Goal: Task Accomplishment & Management: Complete application form

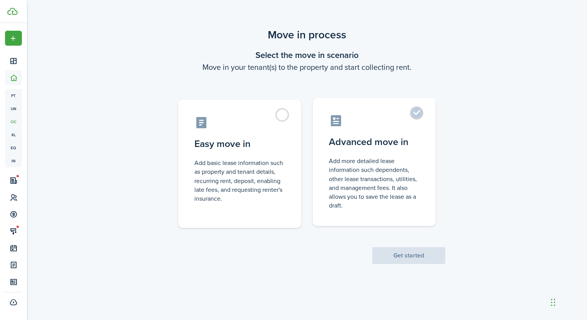
click at [376, 159] on control-radio-card-description "Add more detailed lease information such dependents, other lease transactions, …" at bounding box center [374, 183] width 91 height 53
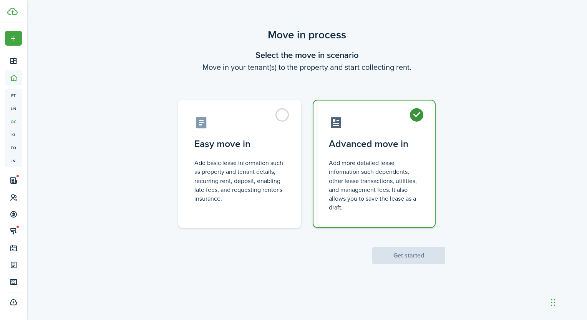
radio input "true"
click at [403, 250] on button "Get started" at bounding box center [408, 255] width 73 height 17
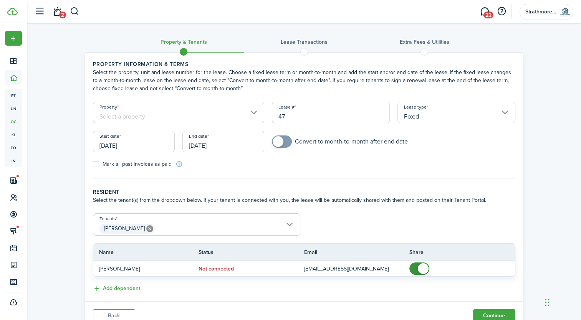
click at [198, 105] on input "Property" at bounding box center [179, 112] width 172 height 21
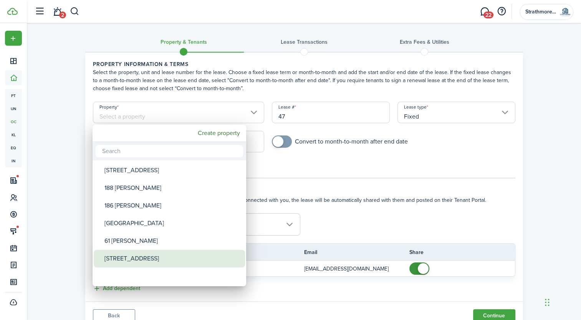
click at [162, 263] on div "[STREET_ADDRESS]" at bounding box center [172, 259] width 136 height 18
type input "[STREET_ADDRESS]"
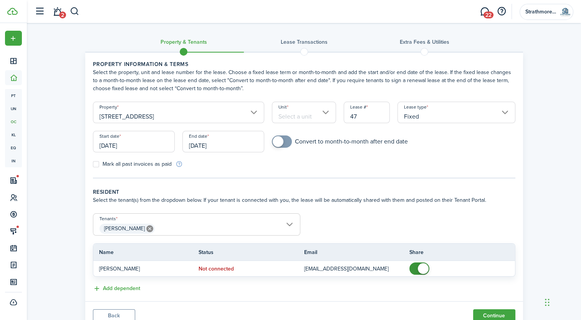
click at [307, 116] on input "Unit" at bounding box center [304, 112] width 64 height 21
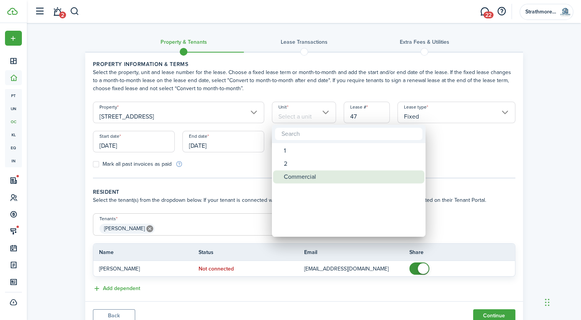
click at [314, 174] on div "Commercial" at bounding box center [352, 176] width 136 height 13
type input "Commercial"
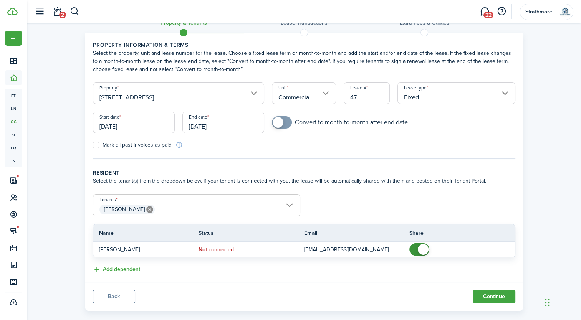
scroll to position [30, 0]
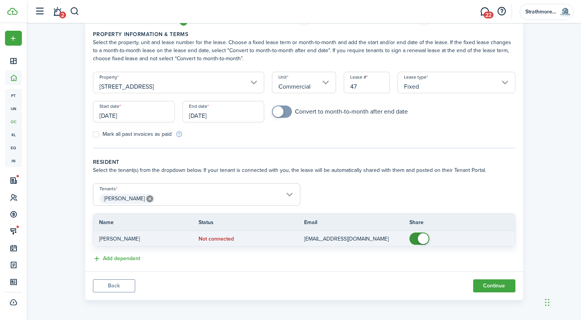
click at [422, 238] on span at bounding box center [423, 238] width 11 height 11
checkbox input "false"
click at [417, 242] on span at bounding box center [419, 239] width 8 height 12
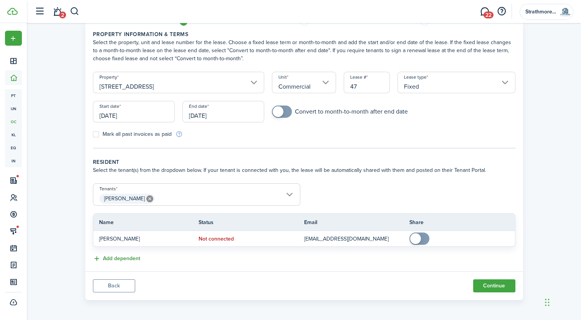
click at [138, 260] on button "Add dependent" at bounding box center [116, 259] width 47 height 9
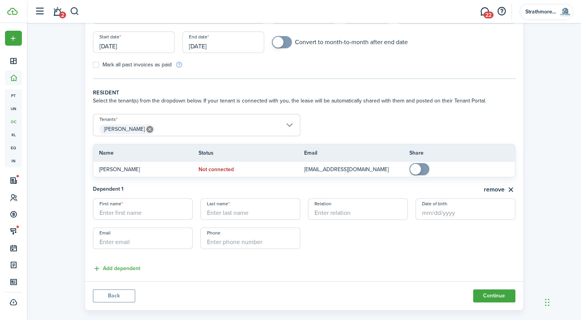
scroll to position [109, 0]
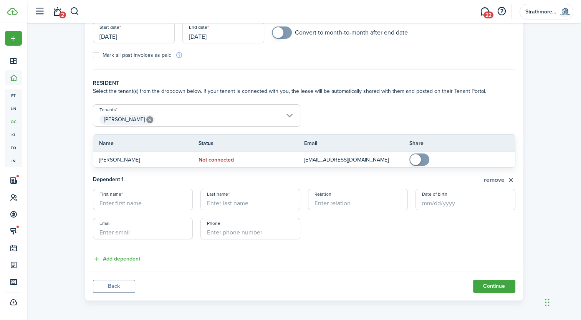
click at [506, 179] on button "remove" at bounding box center [499, 180] width 31 height 10
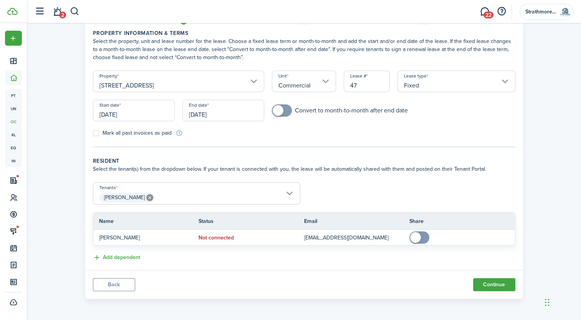
scroll to position [30, 0]
click at [180, 197] on span "[PERSON_NAME]" at bounding box center [196, 198] width 207 height 13
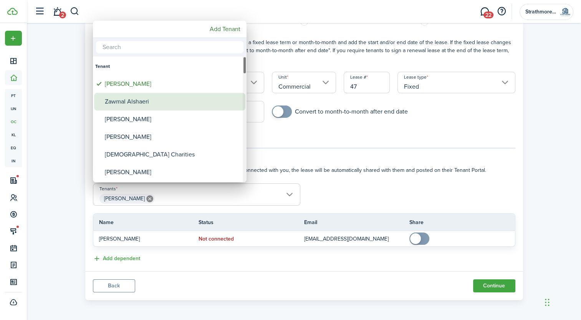
click at [176, 104] on div "Zawmal Alshaeri" at bounding box center [173, 102] width 136 height 18
type input "[PERSON_NAME], Zawmal Alshaeri"
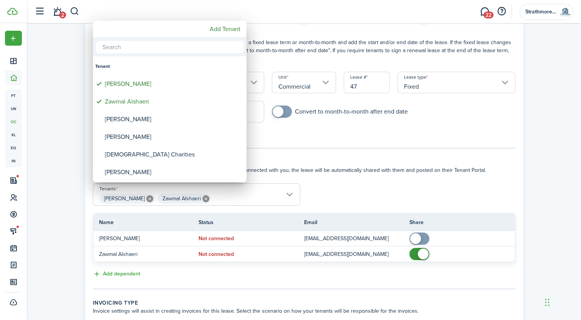
click at [374, 181] on div at bounding box center [291, 160] width 704 height 443
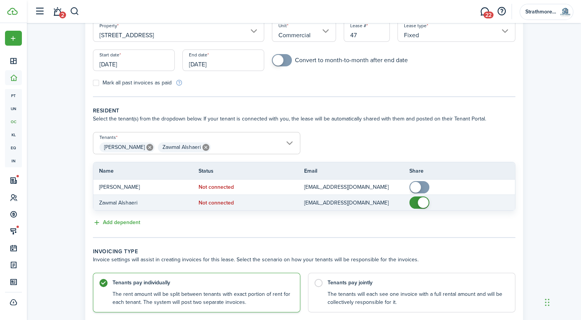
checkbox input "false"
click at [425, 201] on span at bounding box center [423, 202] width 11 height 11
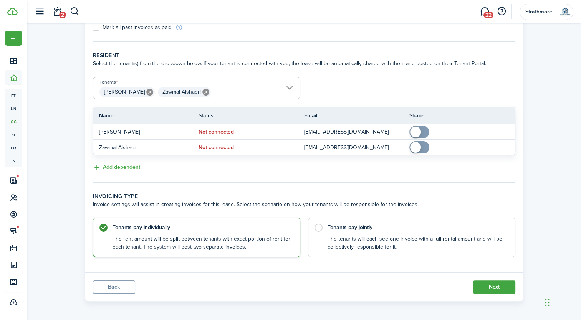
scroll to position [137, 0]
click at [356, 219] on label "Tenants pay jointly The tenants will each see one invoice with a full rental am…" at bounding box center [411, 235] width 207 height 40
radio input "false"
radio input "true"
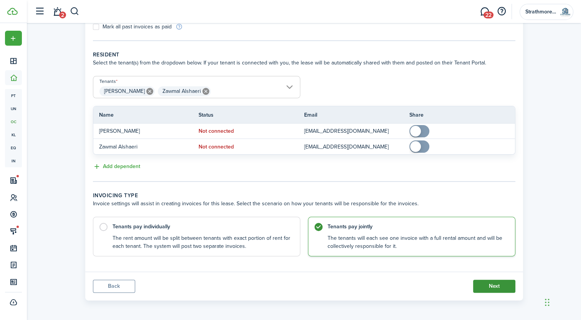
click at [490, 286] on button "Next" at bounding box center [494, 286] width 42 height 13
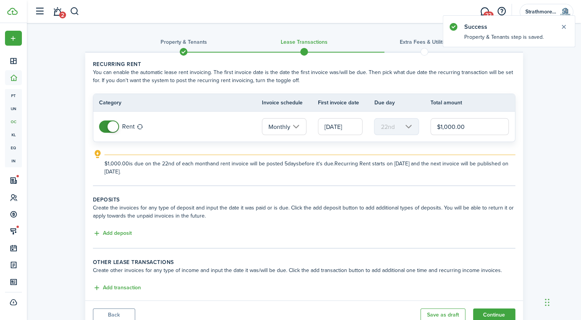
click at [447, 125] on input "$1,000.00" at bounding box center [469, 126] width 79 height 17
click at [351, 127] on input "[DATE]" at bounding box center [340, 126] width 45 height 17
type input "$900.00"
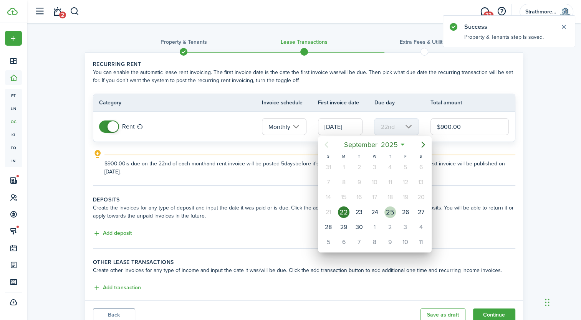
click at [390, 210] on div "25" at bounding box center [390, 213] width 12 height 12
type input "[DATE]"
type input "25th"
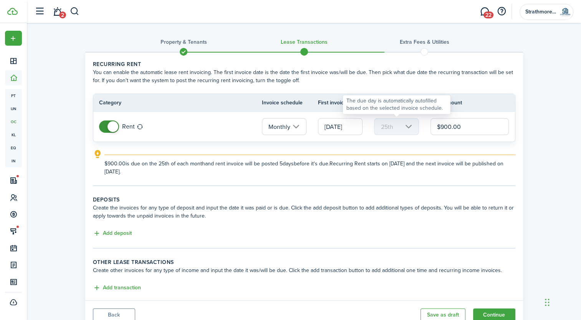
click at [402, 129] on mbsc-scroller "25th" at bounding box center [396, 126] width 45 height 17
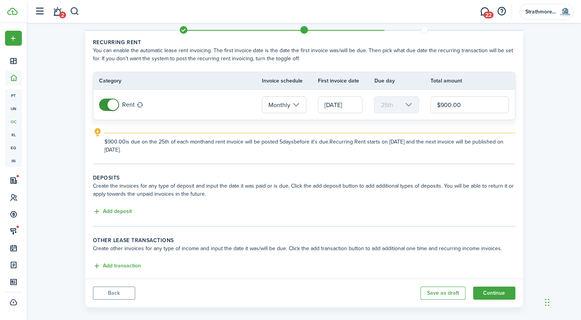
scroll to position [29, 0]
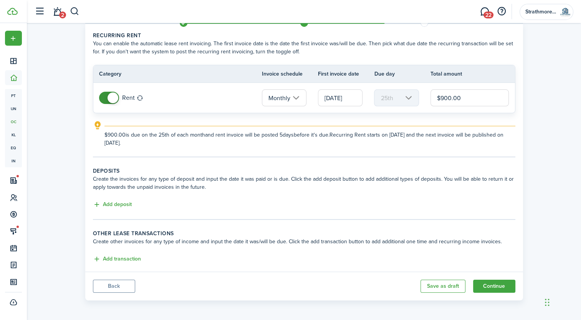
click at [110, 210] on tc-wizard-step "Deposits Create the invoices for any type of deposit and input the date it was …" at bounding box center [304, 193] width 422 height 53
click at [112, 208] on button "Add deposit" at bounding box center [112, 204] width 39 height 9
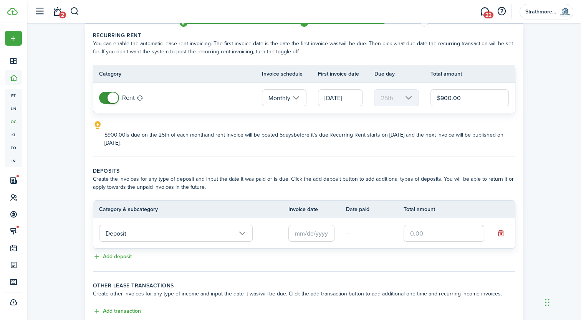
click at [215, 248] on lease-classic-deposit "Deposits Create the invoices for any type of deposit and input the date it was …" at bounding box center [304, 214] width 422 height 95
click at [465, 226] on input "text" at bounding box center [443, 233] width 81 height 17
click at [318, 234] on input "text" at bounding box center [311, 233] width 46 height 17
type input "$900.00"
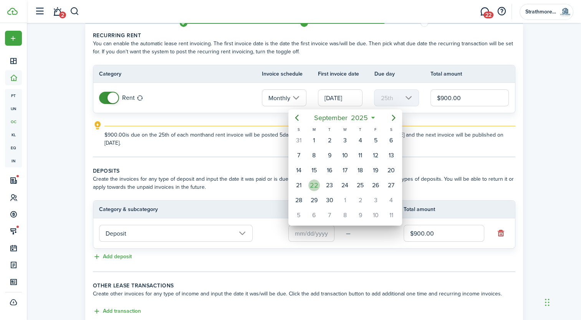
click at [317, 182] on div "22" at bounding box center [314, 186] width 12 height 12
type input "[DATE]"
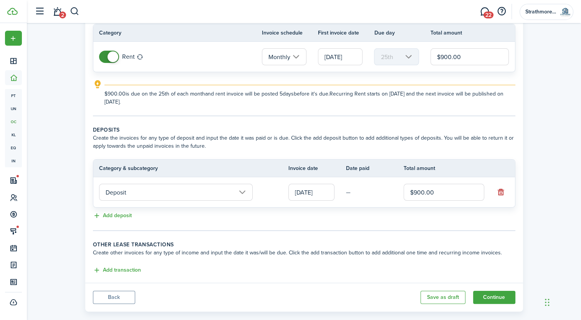
scroll to position [81, 0]
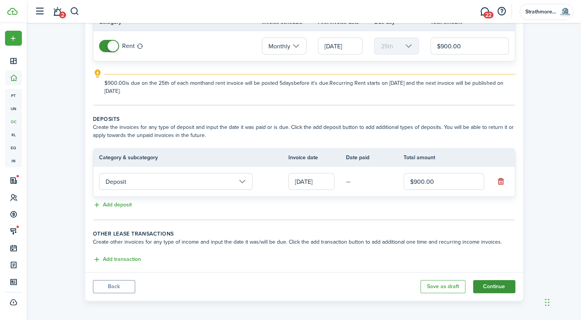
click at [511, 285] on button "Continue" at bounding box center [494, 286] width 42 height 13
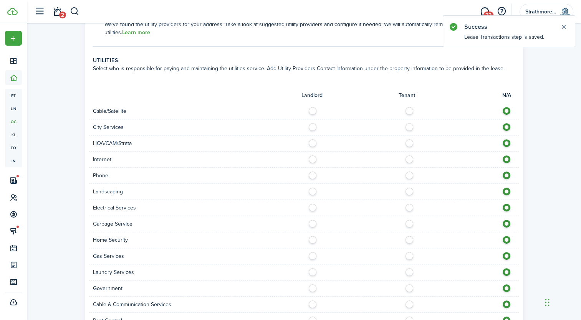
scroll to position [398, 0]
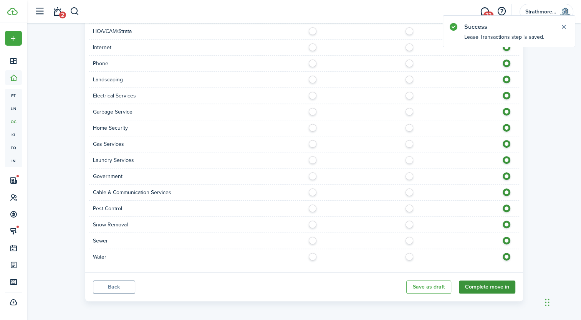
click at [480, 282] on button "Complete move in" at bounding box center [487, 287] width 56 height 13
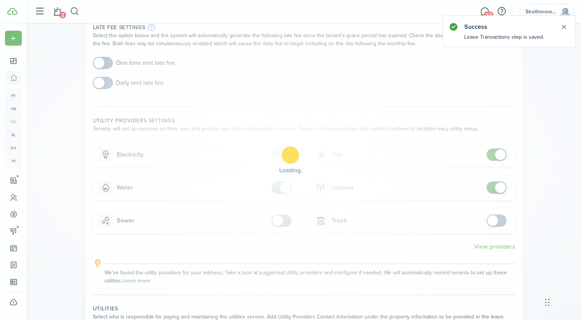
scroll to position [0, 0]
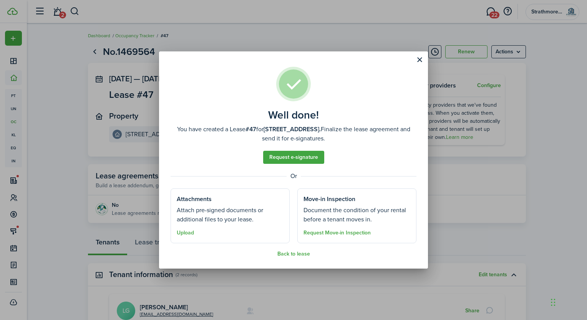
click at [298, 258] on well-done "Well done! You have created a Lease #47 for [STREET_ADDRESS] Commercial. Finali…" at bounding box center [293, 159] width 269 height 217
click at [298, 256] on button "Back to lease" at bounding box center [293, 254] width 33 height 6
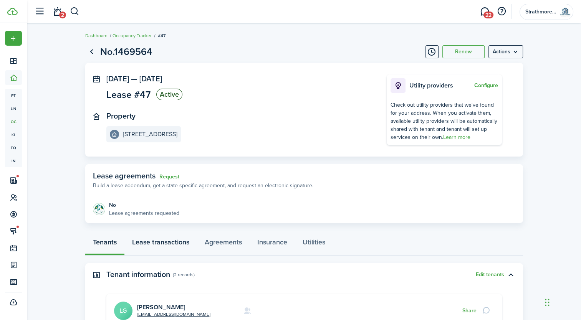
click at [186, 248] on link "Lease transactions" at bounding box center [160, 244] width 73 height 23
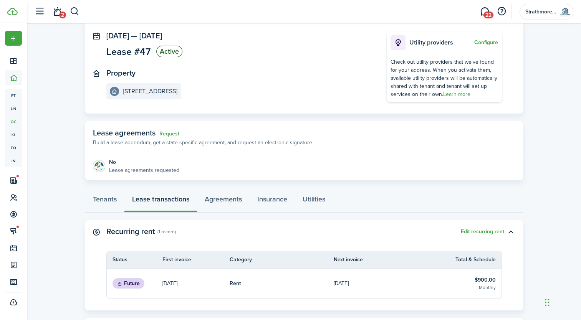
scroll to position [102, 0]
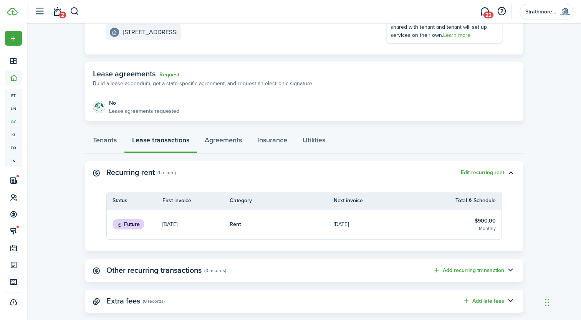
click at [461, 212] on link "$900.00 Monthly" at bounding box center [469, 225] width 63 height 30
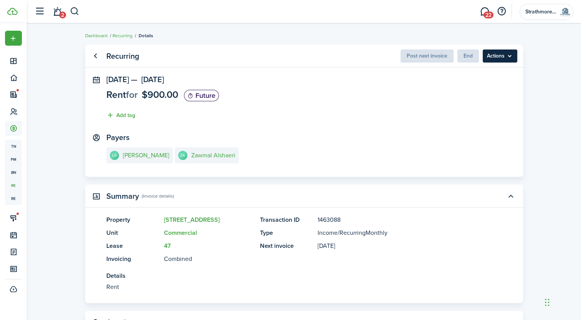
click at [491, 60] on menu-btn "Actions" at bounding box center [500, 56] width 35 height 13
click at [377, 115] on panel-main-section "[DATE] — [DATE] Rent for $900.00 Future Add tag" at bounding box center [303, 99] width 395 height 48
click at [400, 68] on panel-main "Recurring Post next invoice End Actions [DATE] — [DATE] Rent for $900.00 Future…" at bounding box center [304, 111] width 438 height 132
click at [422, 59] on span "Post next invoice" at bounding box center [426, 56] width 53 height 8
click at [160, 154] on e-details-info-title "[PERSON_NAME]" at bounding box center [146, 155] width 46 height 7
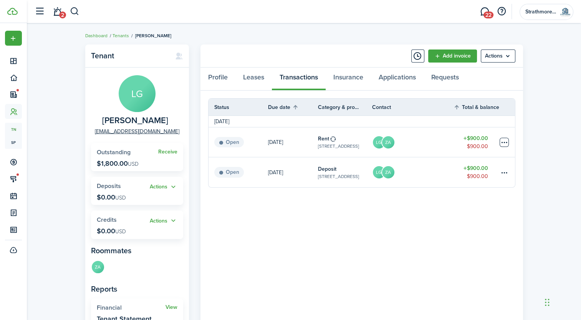
click at [501, 144] on table-menu-btn-icon at bounding box center [503, 142] width 9 height 9
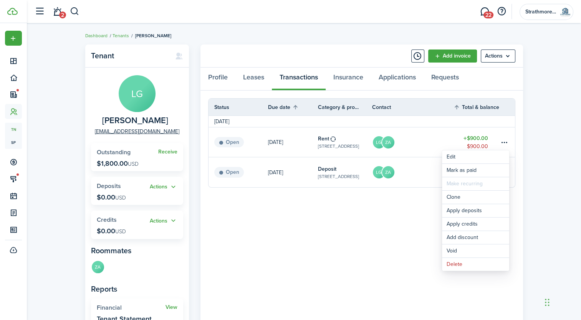
click at [354, 232] on panel-main-body "Status Due date Category & property Contact Total & balance Actions [DATE] Open…" at bounding box center [361, 230] width 322 height 279
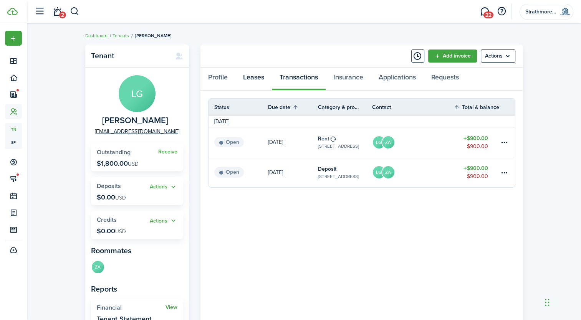
click at [266, 79] on link "Leases" at bounding box center [253, 79] width 36 height 23
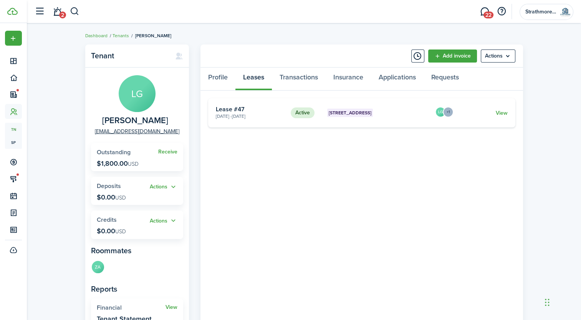
click at [511, 111] on card "Active [STREET_ADDRESS] Commercial [DATE] - [DATE] Lease #47 LG +1 View" at bounding box center [361, 112] width 307 height 29
click at [503, 112] on link "View" at bounding box center [501, 113] width 12 height 8
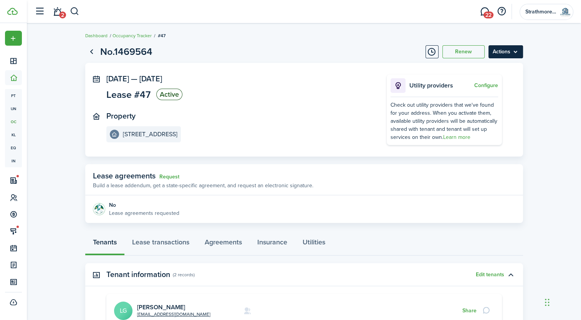
click at [508, 53] on menu-btn "Actions" at bounding box center [505, 51] width 35 height 13
click at [486, 68] on button "Edit" at bounding box center [488, 68] width 67 height 13
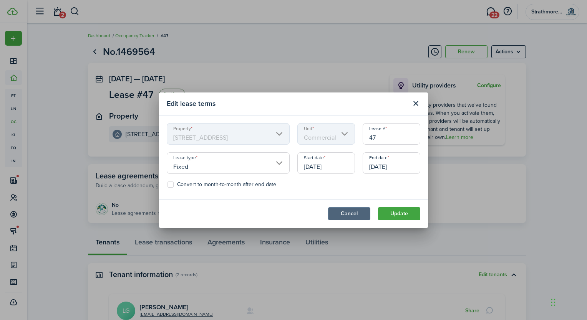
click at [352, 210] on button "Cancel" at bounding box center [349, 213] width 42 height 13
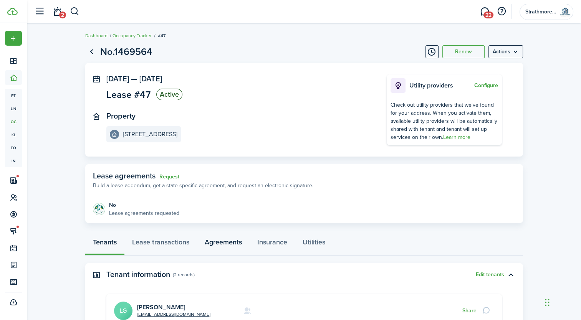
click at [209, 242] on link "Agreements" at bounding box center [223, 244] width 53 height 23
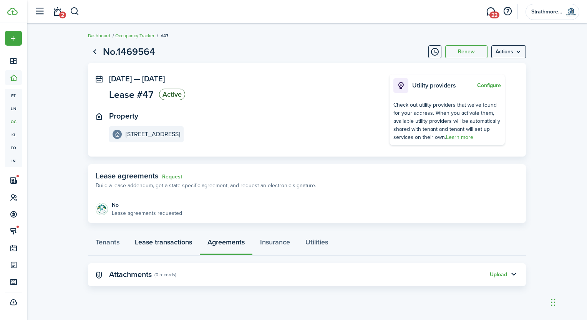
click at [183, 240] on link "Lease transactions" at bounding box center [163, 244] width 73 height 23
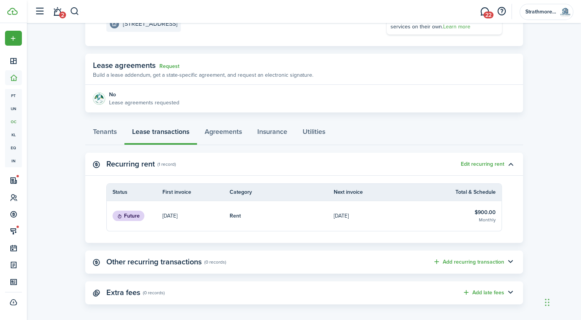
scroll to position [115, 0]
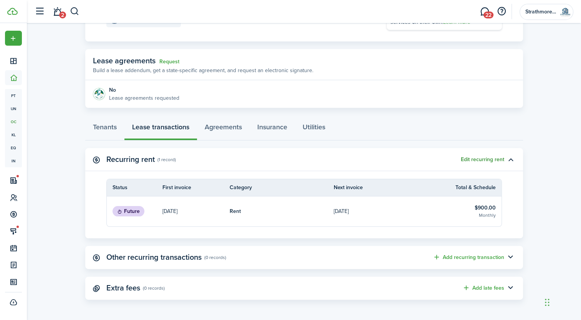
click at [490, 161] on button "Edit recurring rent" at bounding box center [482, 160] width 43 height 6
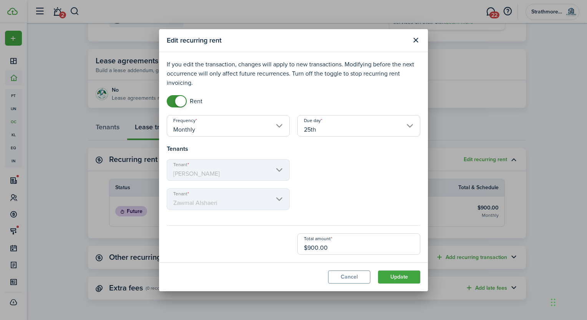
click at [353, 131] on input "25th" at bounding box center [358, 125] width 123 height 21
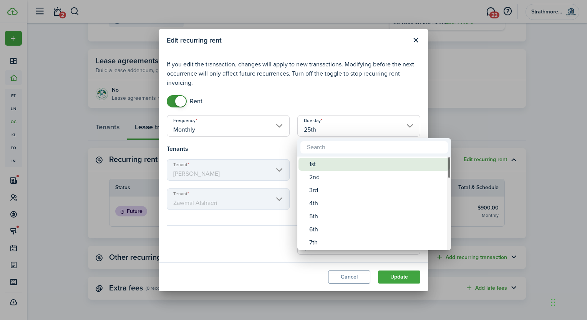
click at [331, 162] on div "1st" at bounding box center [377, 164] width 136 height 13
type input "1st"
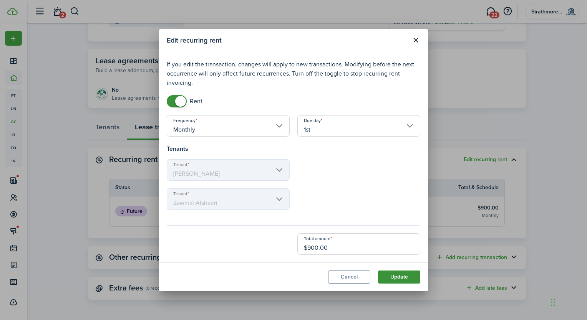
click at [396, 281] on button "Update" at bounding box center [399, 277] width 42 height 13
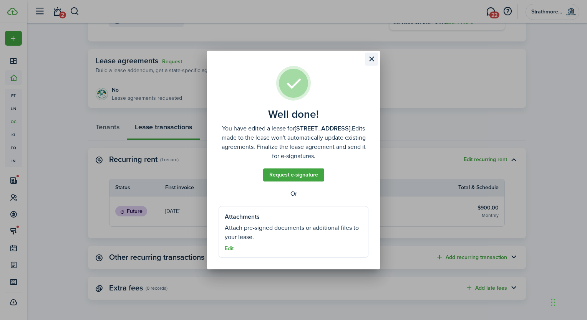
click at [367, 56] on button "Close modal" at bounding box center [371, 59] width 13 height 13
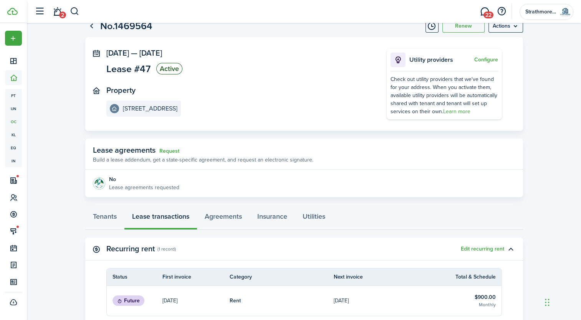
scroll to position [0, 0]
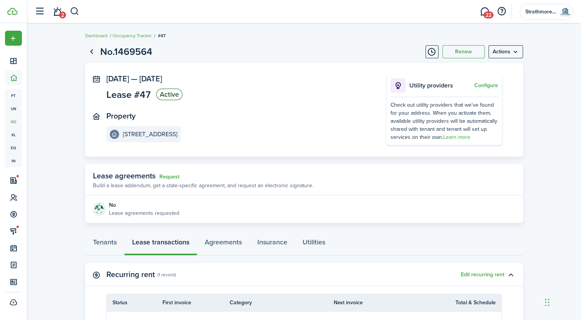
drag, startPoint x: 103, startPoint y: 61, endPoint x: 112, endPoint y: 62, distance: 9.2
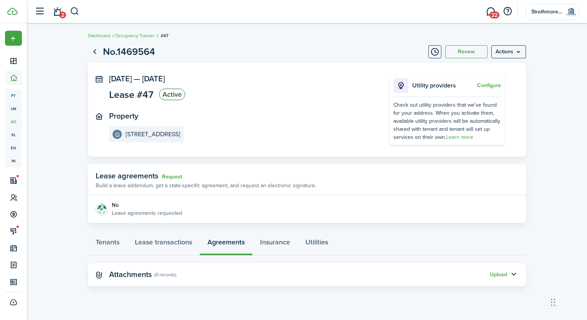
drag, startPoint x: 173, startPoint y: 84, endPoint x: 186, endPoint y: 74, distance: 16.4
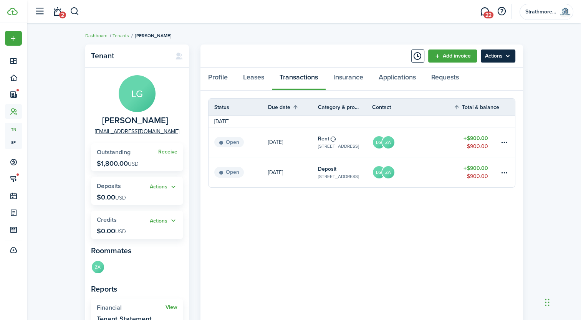
click at [513, 61] on menu-btn "Actions" at bounding box center [498, 56] width 35 height 13
click at [549, 69] on div "Tenant LG Laith Ghabesha [EMAIL_ADDRESS][DOMAIN_NAME] Receive Outstanding $1,80…" at bounding box center [304, 215] width 554 height 349
click at [499, 135] on link at bounding box center [506, 142] width 15 height 30
click at [501, 139] on table-menu-btn-icon at bounding box center [503, 142] width 9 height 9
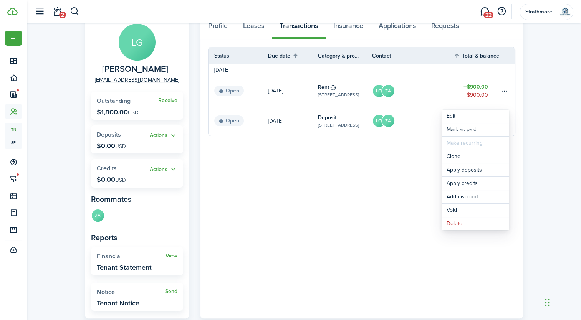
scroll to position [86, 0]
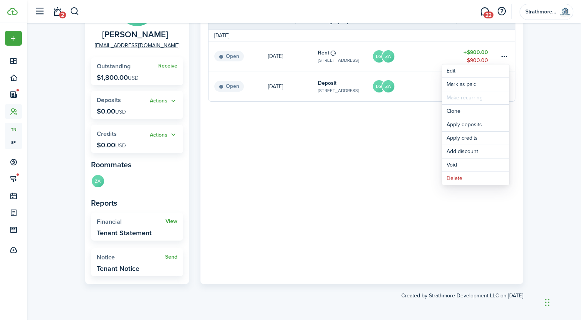
click at [387, 139] on panel-main-body "Status Due date Category & property Contact Total & balance Actions [DATE] Open…" at bounding box center [361, 144] width 322 height 279
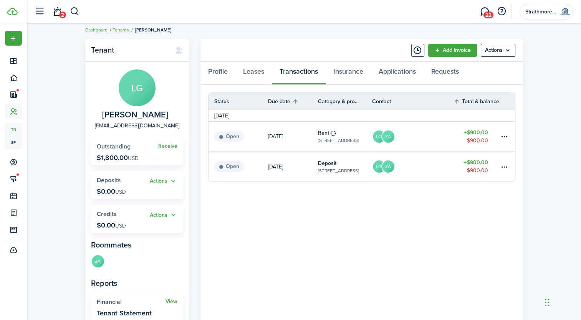
scroll to position [0, 0]
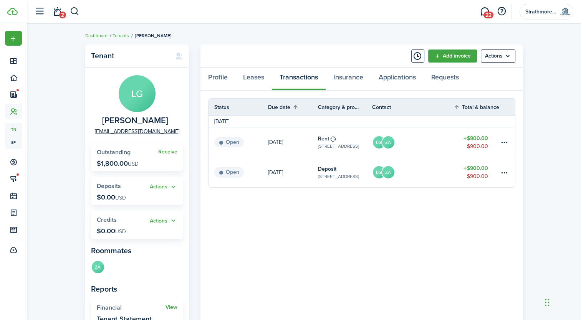
click at [499, 140] on link "$900.00 $900.00" at bounding box center [476, 142] width 46 height 30
click at [505, 142] on table-menu-btn-icon at bounding box center [503, 142] width 9 height 9
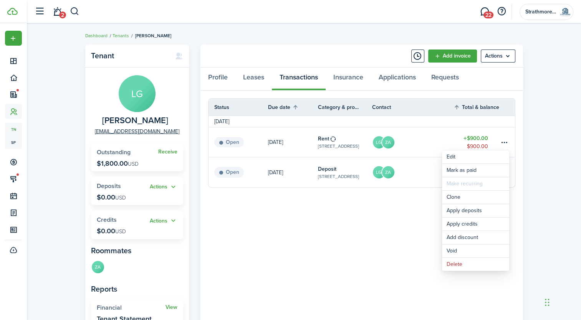
click at [388, 235] on panel-main-body "Status Due date Category & property Contact Total & balance Actions [DATE] Open…" at bounding box center [361, 230] width 322 height 279
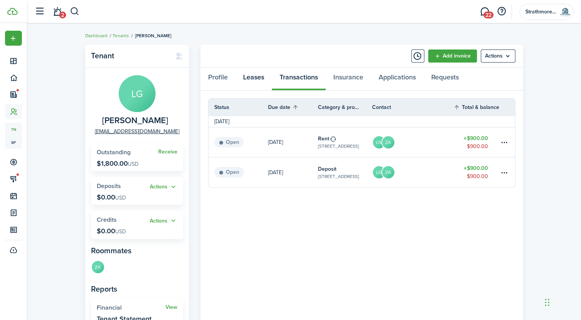
click at [255, 74] on link "Leases" at bounding box center [253, 79] width 36 height 23
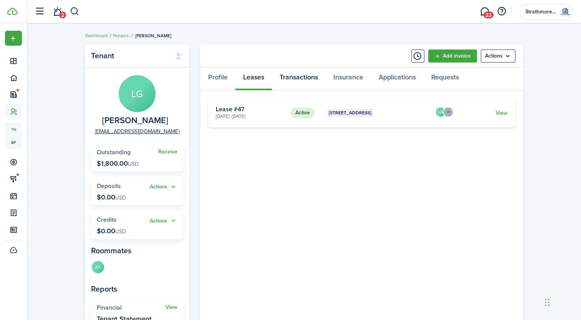
click at [303, 75] on link "Transactions" at bounding box center [299, 79] width 54 height 23
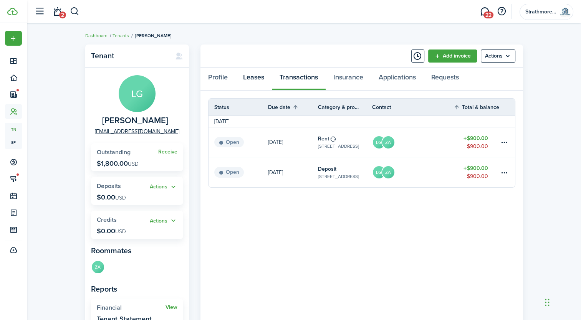
click at [253, 79] on link "Leases" at bounding box center [253, 79] width 36 height 23
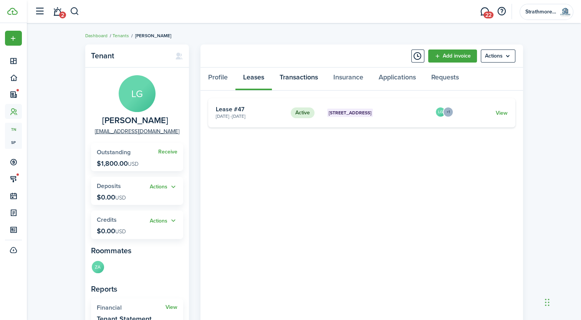
click at [320, 80] on link "Transactions" at bounding box center [299, 79] width 54 height 23
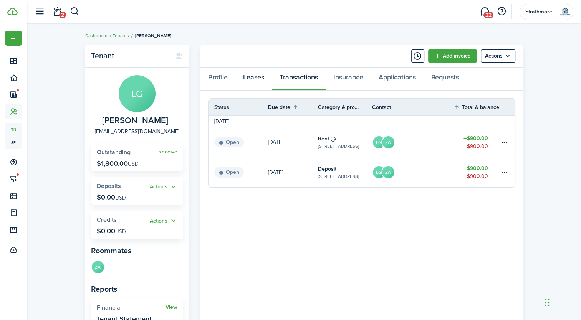
click at [244, 80] on link "Leases" at bounding box center [253, 79] width 36 height 23
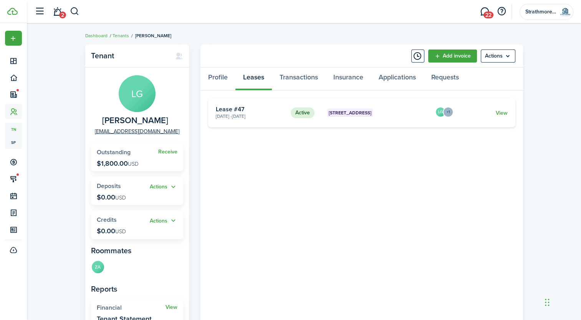
click at [310, 121] on card "Active [STREET_ADDRESS] Commercial [DATE] - [DATE] Lease #47 LG +1 View" at bounding box center [361, 112] width 307 height 29
click at [505, 113] on link "View" at bounding box center [501, 113] width 12 height 8
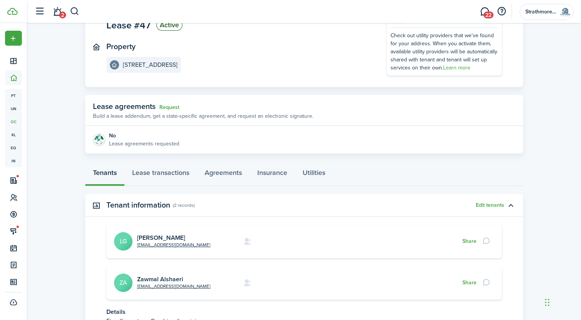
scroll to position [138, 0]
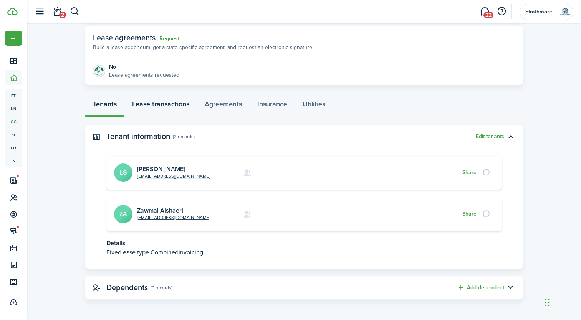
click at [167, 106] on link "Lease transactions" at bounding box center [160, 105] width 73 height 23
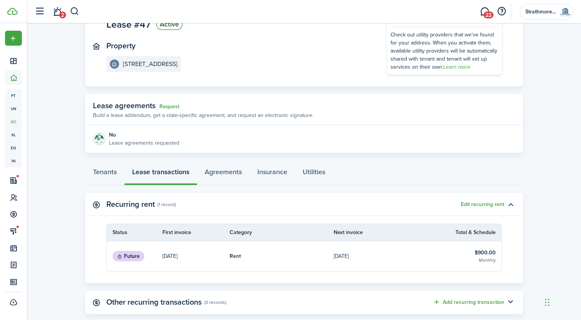
scroll to position [102, 0]
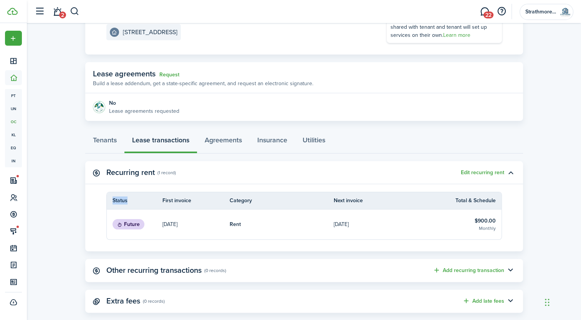
drag, startPoint x: 162, startPoint y: 200, endPoint x: 297, endPoint y: 233, distance: 138.6
click at [297, 233] on table "Status First invoice Category Next invoice Total & Schedule Future [DATE] Rent …" at bounding box center [303, 216] width 395 height 48
click at [453, 210] on link "$900.00 Monthly" at bounding box center [469, 225] width 63 height 30
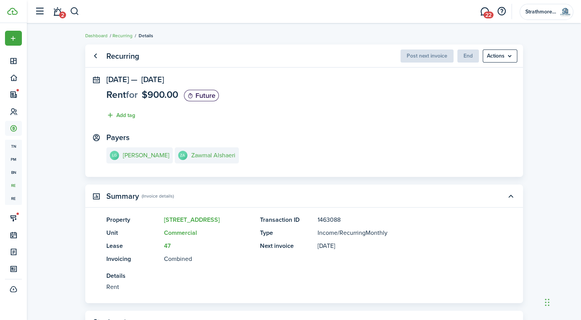
click at [445, 61] on tooltip-wrapper "Post next invoice" at bounding box center [426, 56] width 53 height 13
click at [434, 56] on span "Post next invoice" at bounding box center [426, 56] width 53 height 8
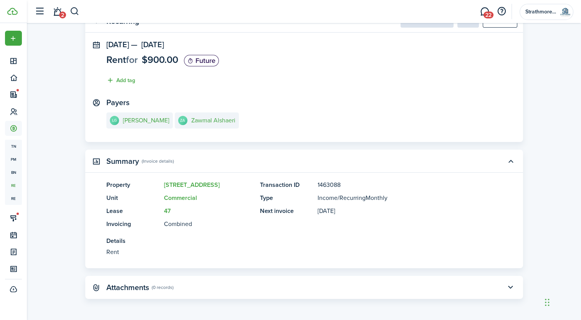
drag, startPoint x: 368, startPoint y: 211, endPoint x: 105, endPoint y: 187, distance: 264.1
click at [105, 187] on panel-main-body "Property [STREET_ADDRESS] Invoicing Combined Transaction ID 1463088 Type Income…" at bounding box center [304, 224] width 438 height 88
click at [107, 187] on panel-main-title "Property" at bounding box center [133, 184] width 54 height 9
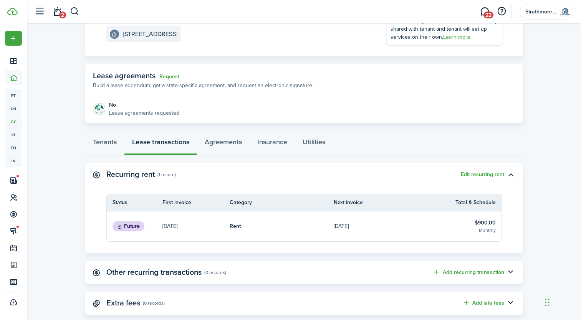
scroll to position [102, 0]
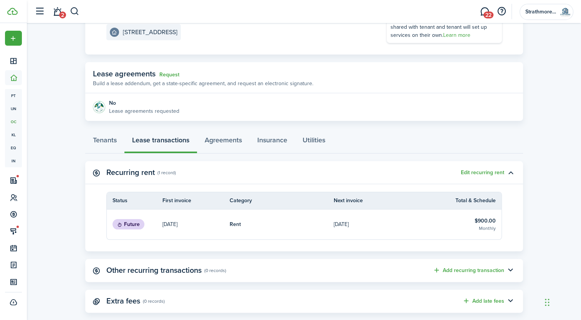
click at [456, 224] on link "$900.00 Monthly" at bounding box center [469, 225] width 63 height 30
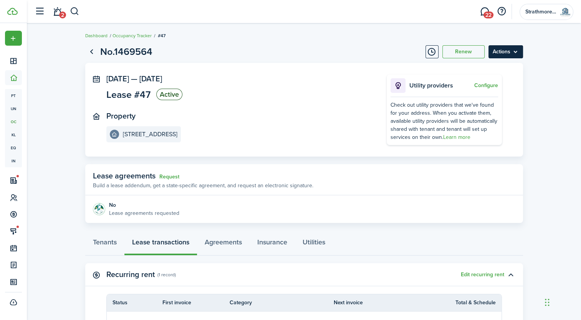
click at [511, 50] on menu-btn "Actions" at bounding box center [505, 51] width 35 height 13
click at [487, 69] on button "Edit" at bounding box center [488, 68] width 67 height 13
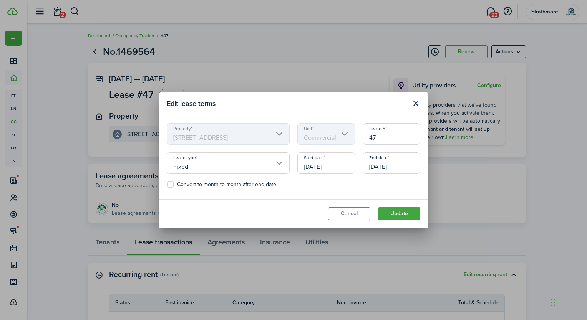
click at [336, 165] on input "[DATE]" at bounding box center [326, 162] width 58 height 21
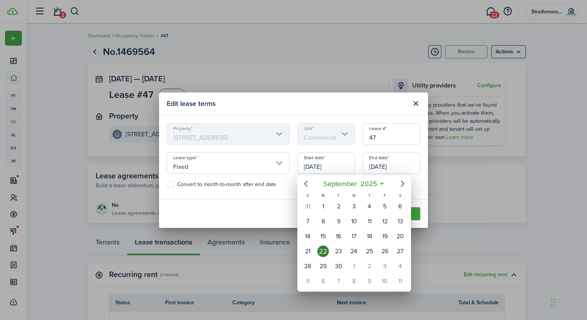
click at [326, 248] on div "22" at bounding box center [323, 252] width 12 height 12
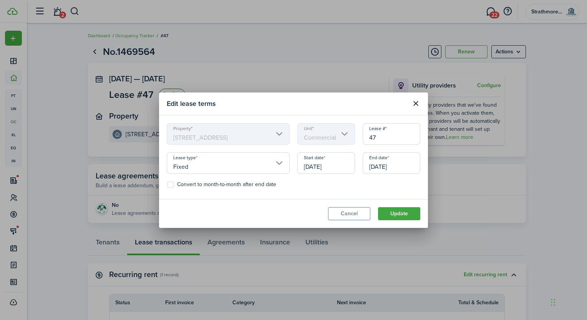
click at [412, 205] on modal-footer "Cancel Update" at bounding box center [293, 213] width 269 height 29
click at [410, 213] on button "Update" at bounding box center [399, 213] width 42 height 13
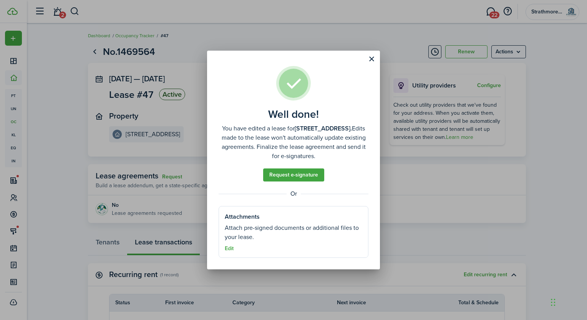
drag, startPoint x: 375, startPoint y: 59, endPoint x: 379, endPoint y: 60, distance: 4.6
click at [375, 60] on button "Close modal" at bounding box center [371, 59] width 13 height 13
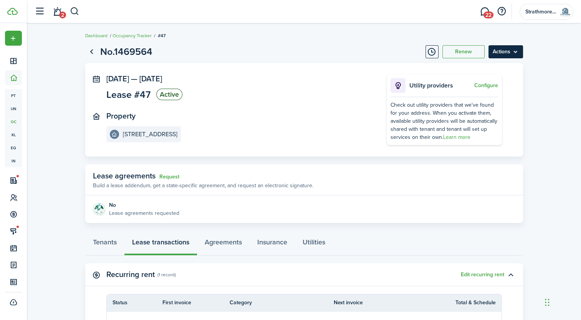
click at [510, 56] on menu-btn "Actions" at bounding box center [505, 51] width 35 height 13
click at [476, 72] on button "Edit" at bounding box center [488, 68] width 67 height 13
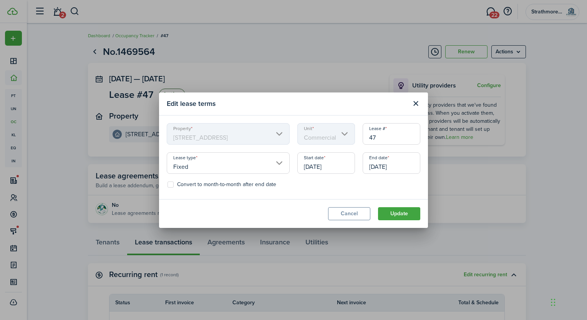
click at [384, 158] on input "[DATE]" at bounding box center [391, 162] width 58 height 21
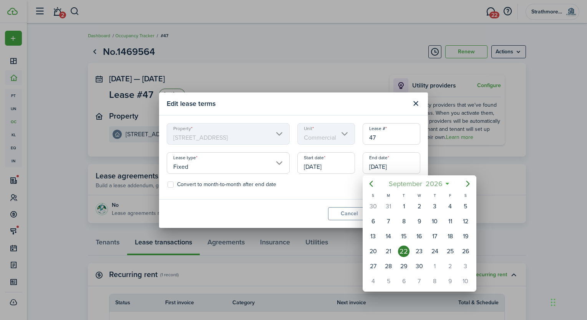
click at [439, 186] on span "2026" at bounding box center [433, 184] width 20 height 14
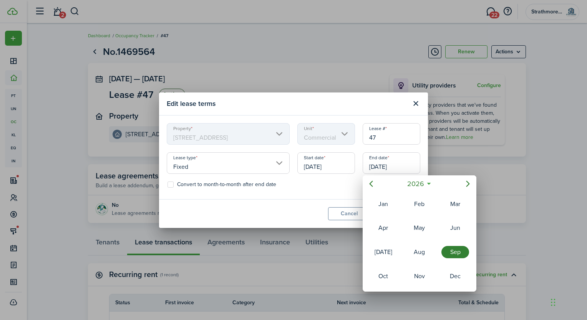
click at [431, 182] on icon at bounding box center [429, 184] width 8 height 8
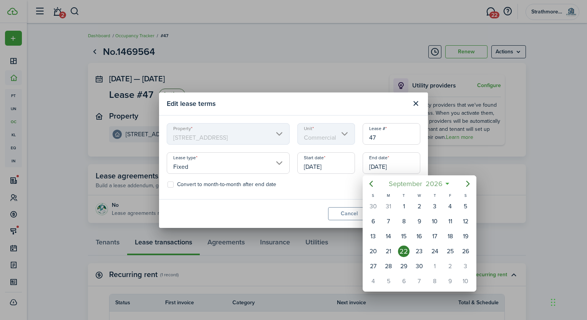
click at [418, 180] on span "September" at bounding box center [405, 184] width 37 height 14
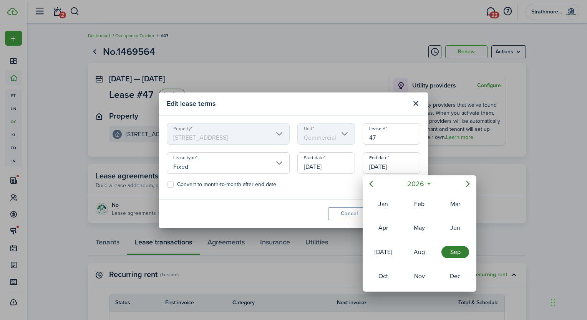
click at [432, 185] on div "2026" at bounding box center [419, 184] width 81 height 14
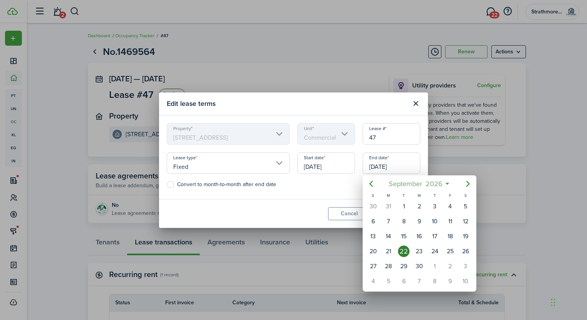
click at [412, 182] on span "September" at bounding box center [405, 184] width 37 height 14
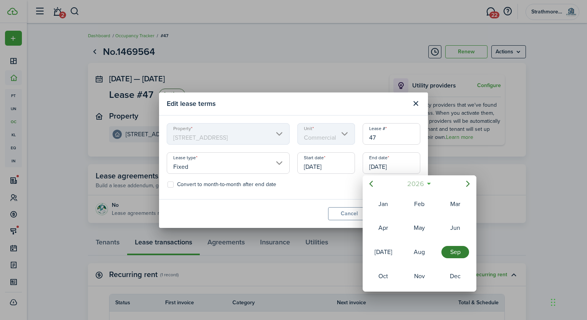
click at [420, 184] on span "2026" at bounding box center [415, 184] width 20 height 14
click at [464, 182] on icon "Next page" at bounding box center [467, 183] width 9 height 9
click at [388, 201] on div "2030" at bounding box center [383, 204] width 28 height 12
click at [418, 251] on div "Aug" at bounding box center [419, 252] width 28 height 12
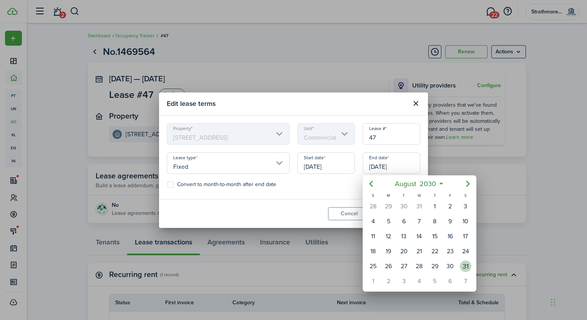
click at [466, 262] on div "31" at bounding box center [466, 267] width 12 height 12
type input "[DATE]"
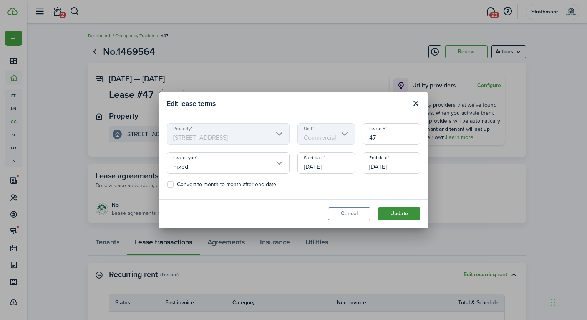
click at [410, 213] on button "Update" at bounding box center [399, 213] width 42 height 13
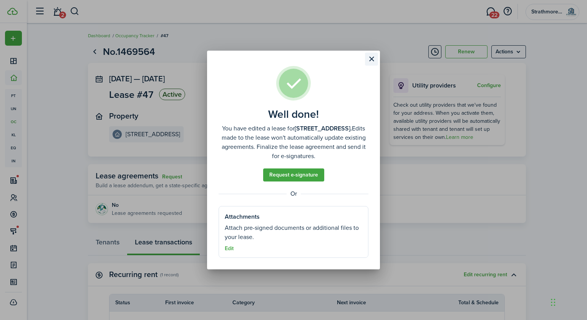
click at [372, 62] on button "Close modal" at bounding box center [371, 59] width 13 height 13
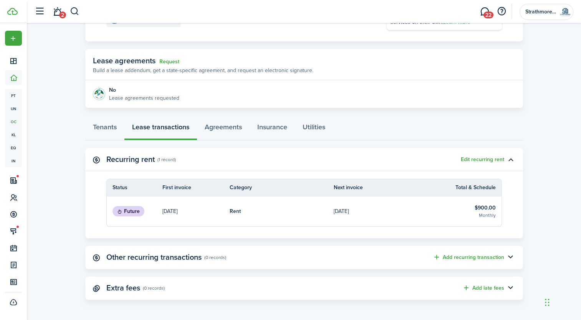
scroll to position [115, 0]
click at [245, 219] on link "Rent" at bounding box center [282, 212] width 104 height 30
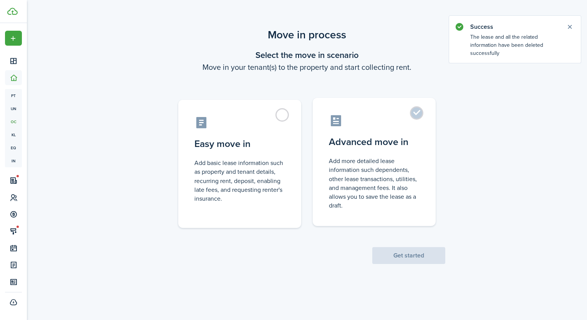
click at [348, 148] on control-radio-card-title "Advanced move in" at bounding box center [374, 142] width 91 height 14
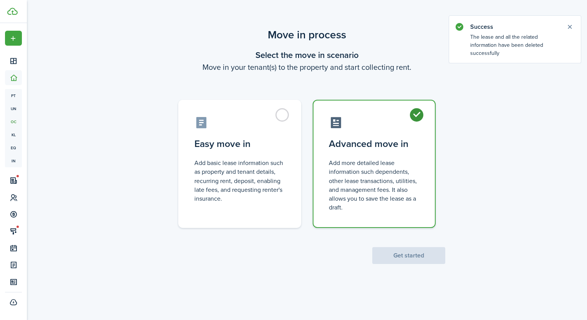
radio input "true"
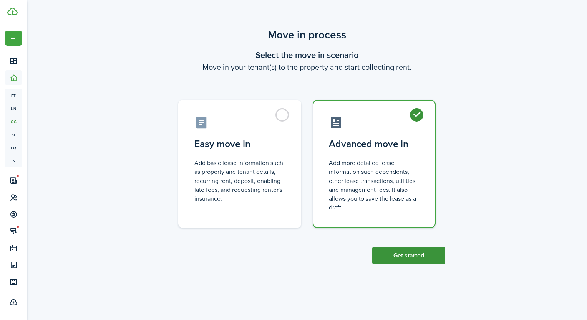
click at [401, 260] on button "Get started" at bounding box center [408, 255] width 73 height 17
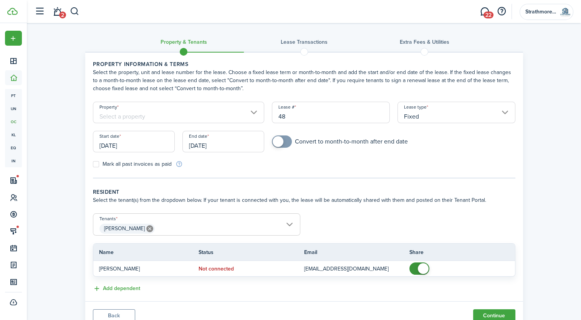
click at [192, 115] on input "Property" at bounding box center [179, 112] width 172 height 21
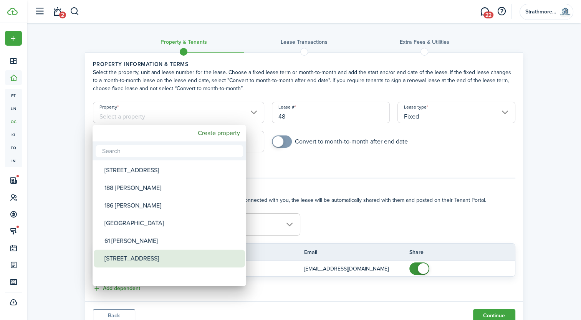
drag, startPoint x: 137, startPoint y: 258, endPoint x: 143, endPoint y: 253, distance: 7.7
click at [137, 257] on div "[STREET_ADDRESS]" at bounding box center [172, 259] width 136 height 18
type input "[STREET_ADDRESS]"
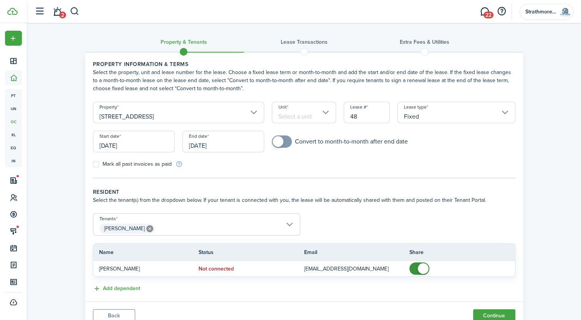
click at [296, 127] on div "Unit" at bounding box center [304, 116] width 72 height 29
click at [299, 120] on input "Unit" at bounding box center [304, 112] width 64 height 21
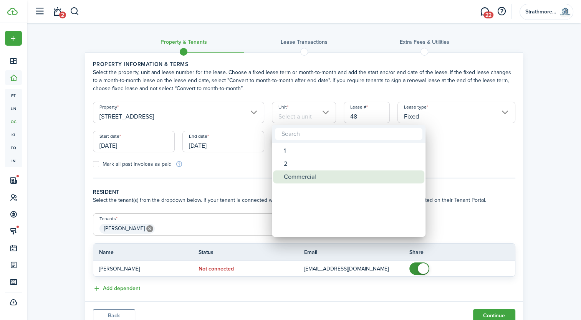
click at [297, 176] on div "Commercial" at bounding box center [352, 176] width 136 height 13
type input "Commercial"
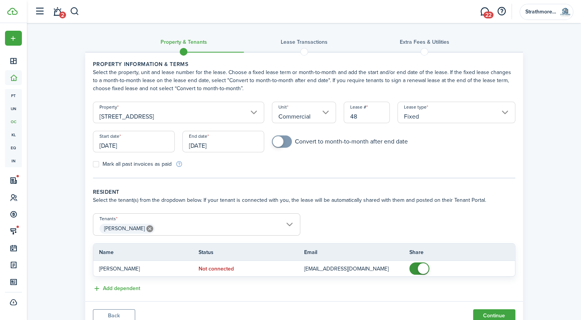
scroll to position [30, 0]
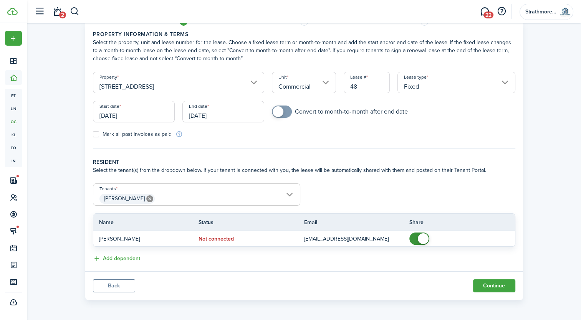
click at [136, 118] on input "[DATE]" at bounding box center [134, 111] width 82 height 21
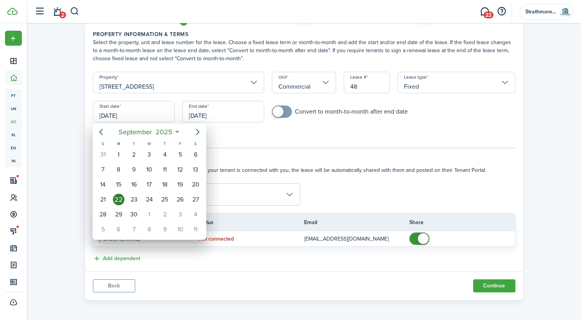
drag, startPoint x: 181, startPoint y: 104, endPoint x: 203, endPoint y: 112, distance: 23.1
click at [182, 104] on div at bounding box center [291, 160] width 704 height 443
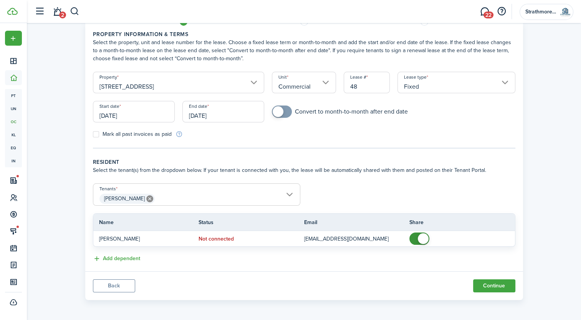
click at [210, 112] on input "[DATE]" at bounding box center [223, 111] width 82 height 21
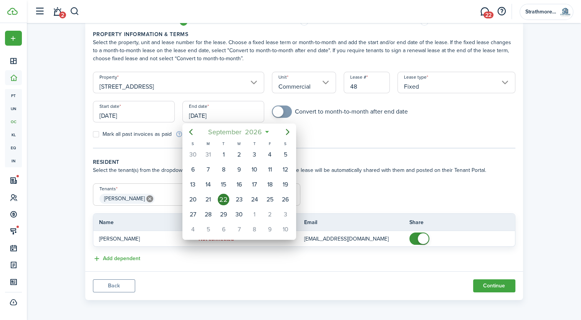
click at [231, 129] on span "September" at bounding box center [225, 132] width 37 height 14
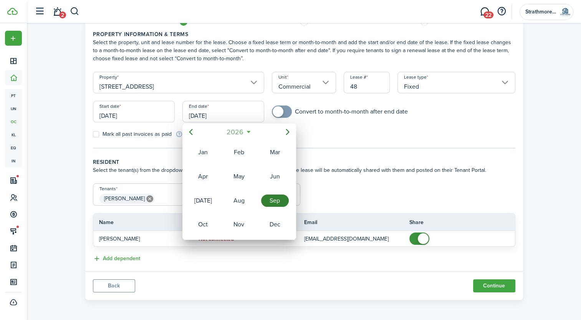
click at [243, 136] on span "2026" at bounding box center [235, 132] width 20 height 14
click at [290, 132] on icon "Next page" at bounding box center [287, 131] width 9 height 9
click at [200, 149] on div "2030" at bounding box center [203, 152] width 28 height 12
click at [232, 198] on div "Aug" at bounding box center [239, 201] width 28 height 12
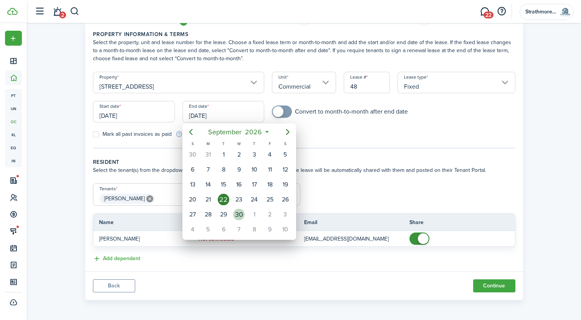
click at [236, 209] on div "30" at bounding box center [239, 215] width 12 height 12
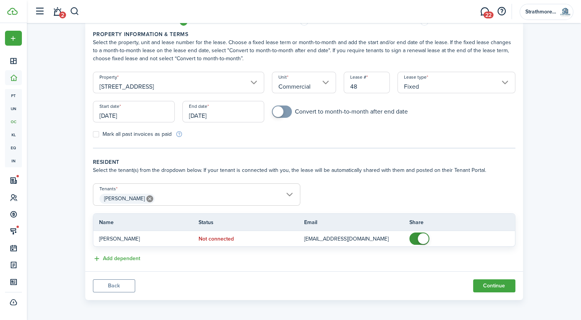
click at [228, 118] on input "09/30/2026" at bounding box center [223, 111] width 82 height 21
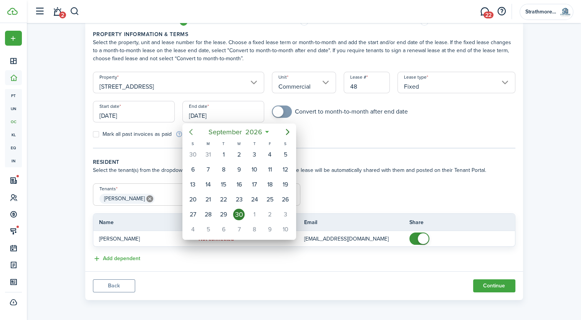
click at [189, 134] on icon "Previous page" at bounding box center [190, 131] width 9 height 9
click at [206, 225] on div "31" at bounding box center [208, 230] width 12 height 12
type input "08/31/2026"
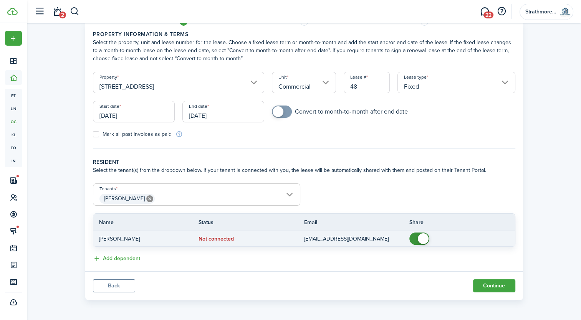
click at [406, 240] on td "[EMAIL_ADDRESS][DOMAIN_NAME]" at bounding box center [357, 239] width 106 height 10
checkbox input "false"
click at [416, 236] on span at bounding box center [419, 239] width 8 height 12
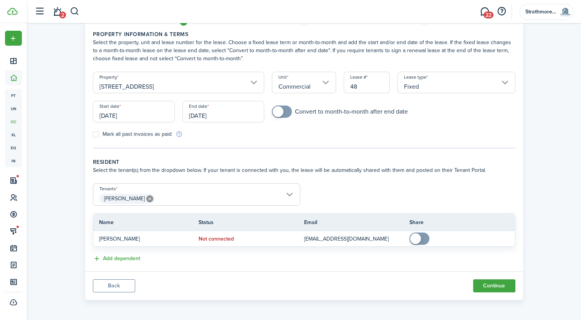
click at [197, 196] on span "[PERSON_NAME]" at bounding box center [196, 198] width 207 height 13
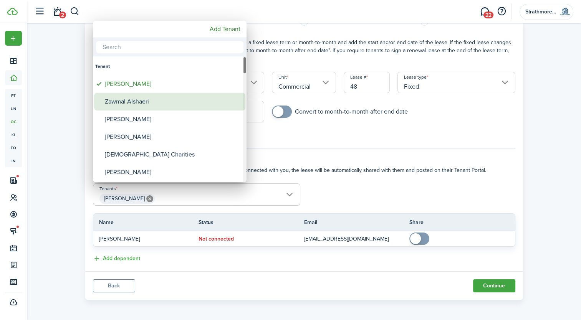
click at [146, 101] on div "Zawmal Alshaeri" at bounding box center [173, 102] width 136 height 18
type input "[PERSON_NAME], Zawmal Alshaeri"
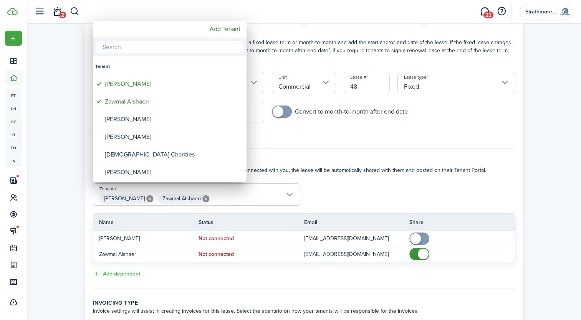
click at [393, 165] on div at bounding box center [291, 160] width 704 height 443
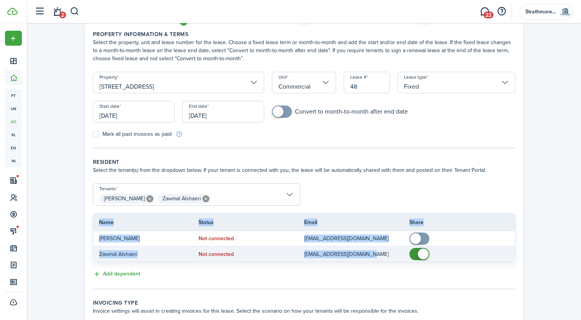
click at [410, 253] on tr "Zawmal Alshaeri Not connected zawmalalshaeri@gmail.com" at bounding box center [304, 253] width 422 height 15
drag, startPoint x: 410, startPoint y: 253, endPoint x: 421, endPoint y: 250, distance: 11.8
checkbox input "false"
click at [419, 251] on span at bounding box center [423, 254] width 11 height 11
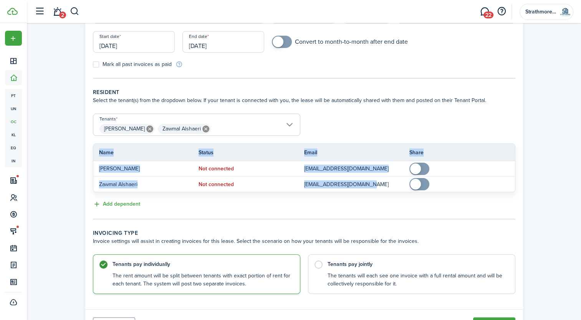
scroll to position [132, 0]
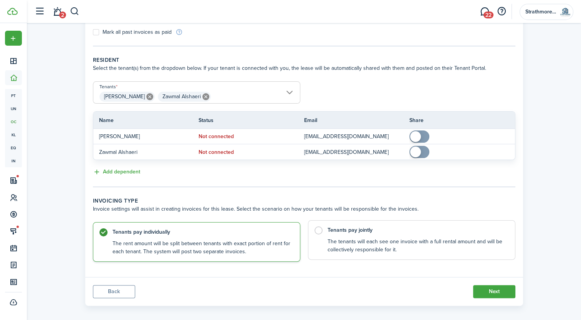
click at [419, 233] on control-radio-card-title "Tenants pay jointly" at bounding box center [417, 230] width 180 height 8
radio input "false"
radio input "true"
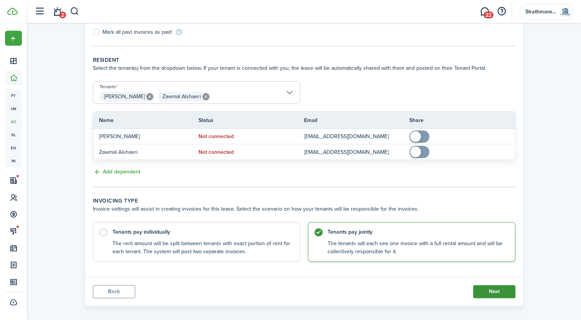
click at [482, 292] on button "Next" at bounding box center [494, 291] width 42 height 13
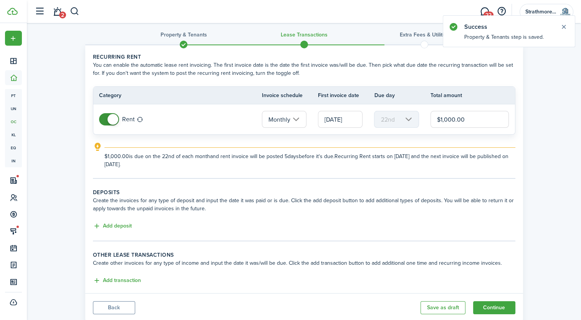
scroll to position [29, 0]
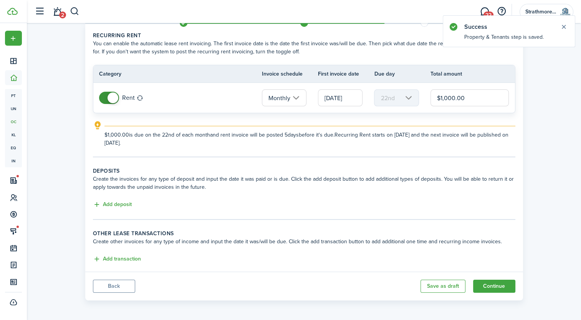
click at [115, 199] on lease-classic-deposit "Deposits Create the invoices for any type of deposit and input the date it was …" at bounding box center [304, 188] width 422 height 43
click at [468, 89] on input "$1,000.00" at bounding box center [469, 97] width 79 height 17
click at [453, 97] on input "$1,000.00" at bounding box center [469, 97] width 79 height 17
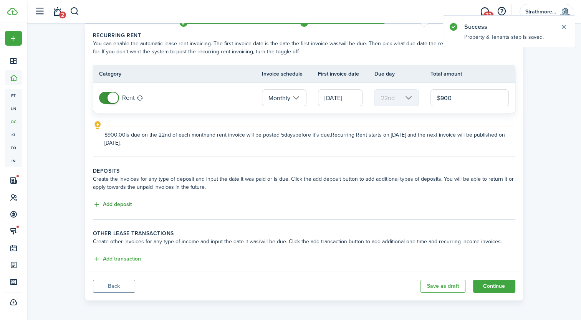
type input "$900.00"
click at [130, 201] on button "Add deposit" at bounding box center [112, 204] width 39 height 9
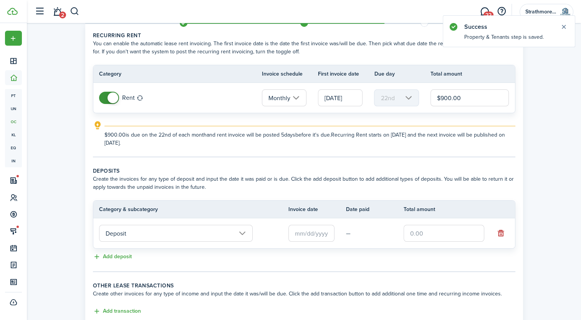
click at [436, 243] on tr "Deposit —" at bounding box center [304, 233] width 422 height 30
click at [439, 239] on input "text" at bounding box center [443, 233] width 81 height 17
click at [312, 225] on input "text" at bounding box center [311, 233] width 46 height 17
type input "$900.00"
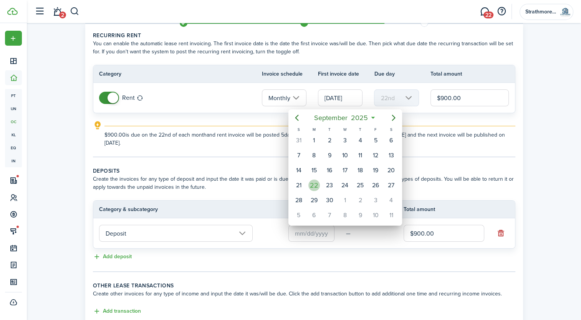
click at [310, 180] on div "22" at bounding box center [314, 186] width 12 height 12
type input "[DATE]"
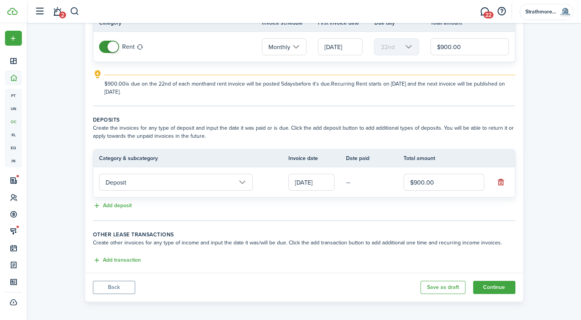
scroll to position [81, 0]
click at [491, 287] on button "Continue" at bounding box center [494, 286] width 42 height 13
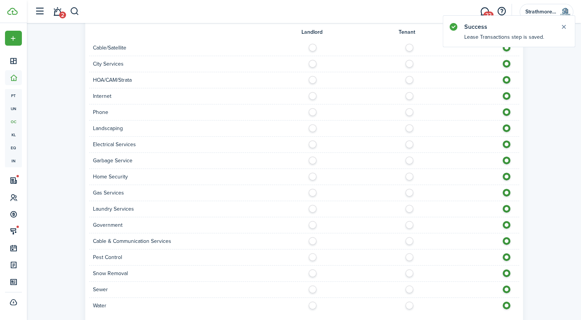
scroll to position [398, 0]
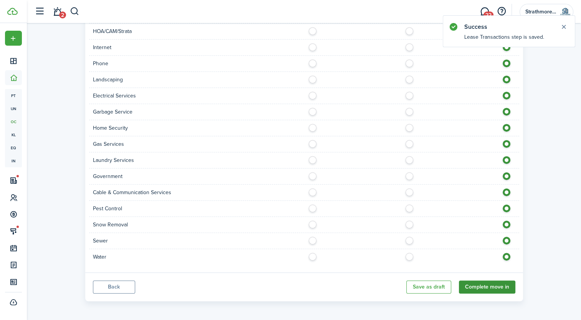
click at [478, 284] on button "Complete move in" at bounding box center [487, 287] width 56 height 13
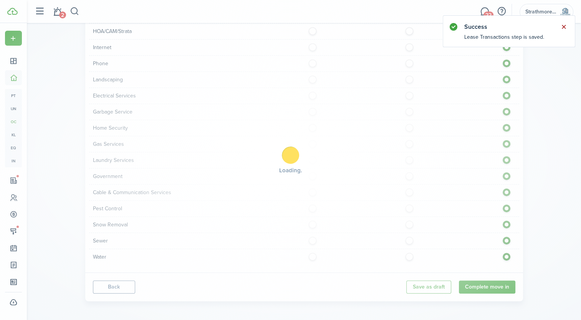
click at [565, 24] on button "Close notify" at bounding box center [563, 26] width 11 height 11
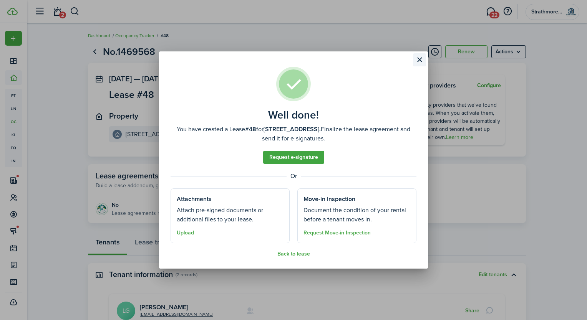
click at [418, 59] on button "Close modal" at bounding box center [419, 59] width 13 height 13
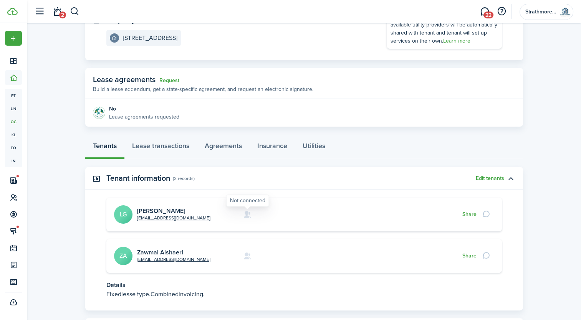
scroll to position [138, 0]
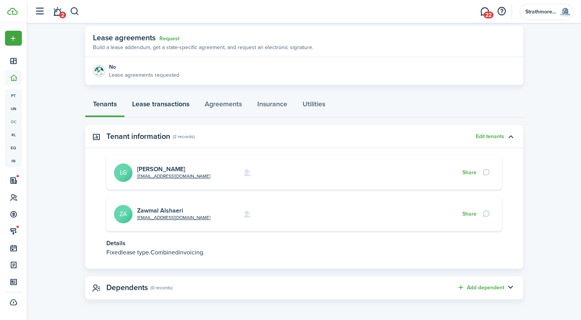
click at [170, 113] on link "Lease transactions" at bounding box center [160, 105] width 73 height 23
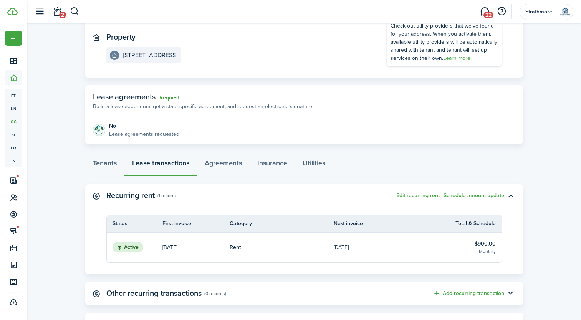
scroll to position [115, 0]
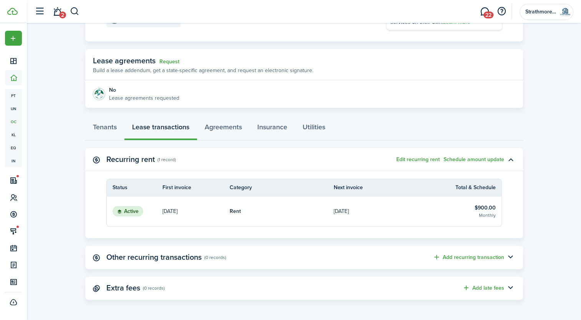
click at [392, 211] on link "Sep 17, 2025" at bounding box center [386, 212] width 104 height 30
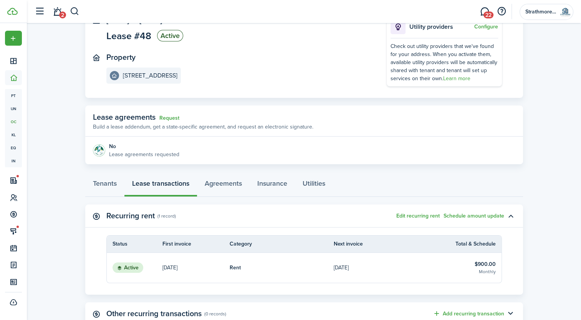
scroll to position [115, 0]
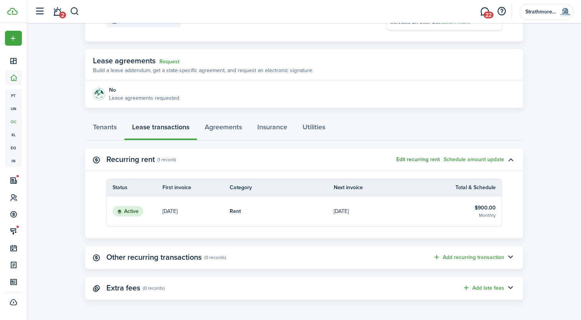
click at [430, 159] on button "Edit recurring rent" at bounding box center [417, 160] width 43 height 6
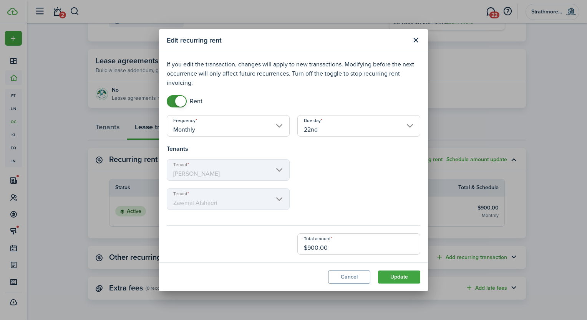
click at [320, 122] on input "22nd" at bounding box center [358, 125] width 123 height 21
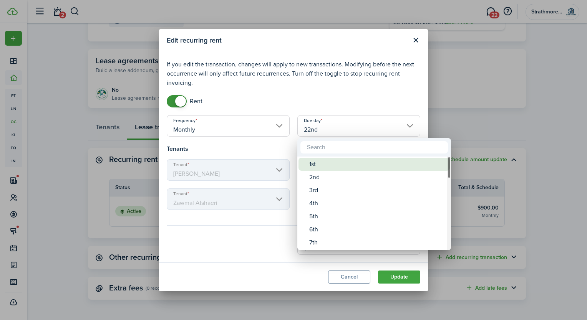
click at [324, 164] on div "1st" at bounding box center [377, 164] width 136 height 13
type input "1st"
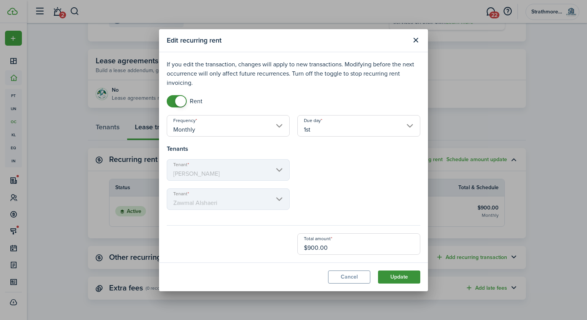
click at [399, 282] on button "Update" at bounding box center [399, 277] width 42 height 13
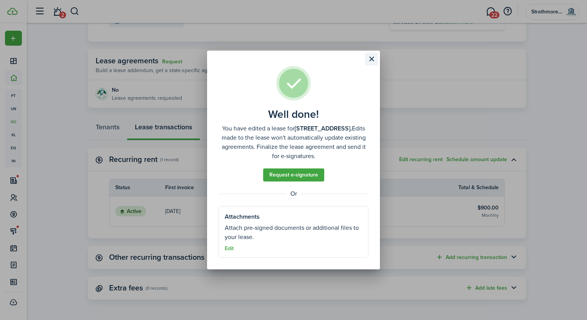
click at [367, 60] on button "Close modal" at bounding box center [371, 59] width 13 height 13
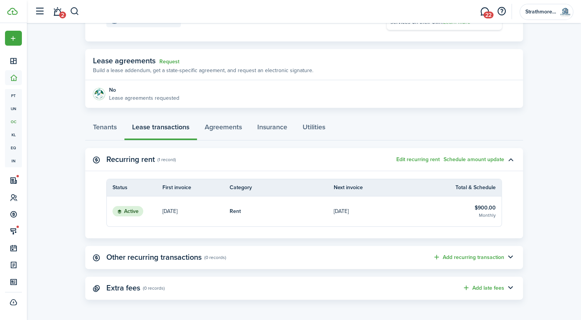
click at [223, 215] on link "[DATE]" at bounding box center [195, 212] width 67 height 30
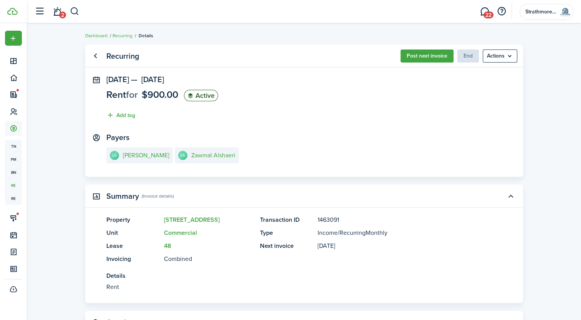
click at [445, 49] on panel-main-header "Recurring Post next invoice End Actions" at bounding box center [304, 56] width 438 height 23
click at [444, 51] on button "Post next invoice" at bounding box center [426, 56] width 53 height 13
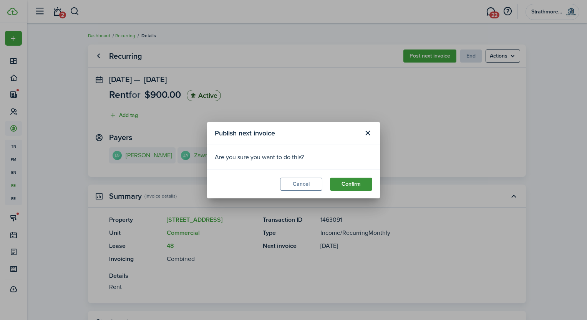
click at [351, 183] on button "Confirm" at bounding box center [351, 184] width 42 height 13
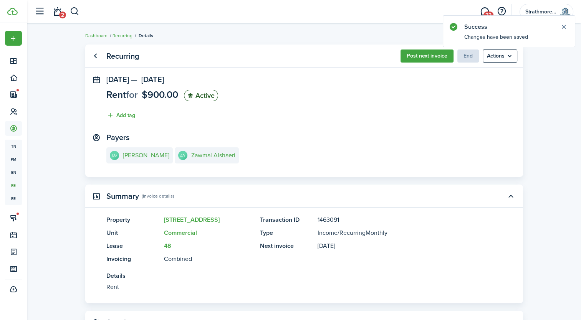
click at [434, 61] on button "Post next invoice" at bounding box center [426, 56] width 53 height 13
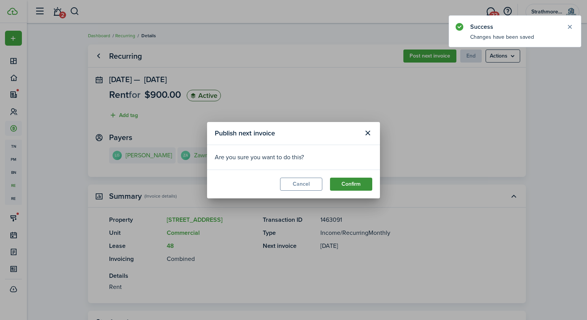
click at [347, 187] on button "Confirm" at bounding box center [351, 184] width 42 height 13
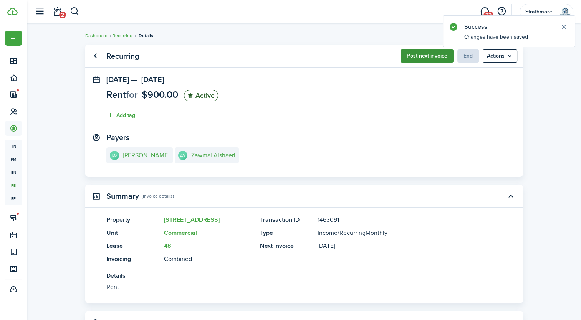
click at [415, 56] on button "Post next invoice" at bounding box center [426, 56] width 53 height 13
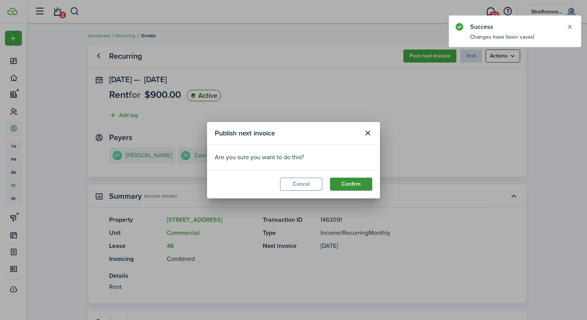
click at [351, 184] on button "Confirm" at bounding box center [351, 184] width 42 height 13
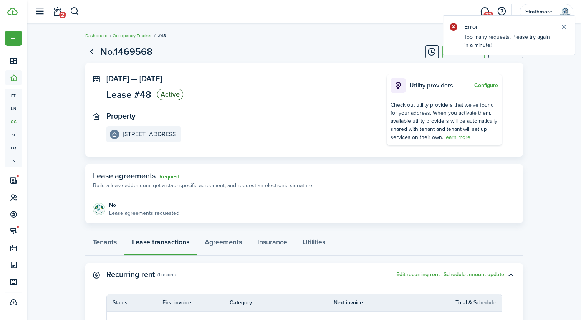
drag, startPoint x: 262, startPoint y: 98, endPoint x: 257, endPoint y: 99, distance: 4.7
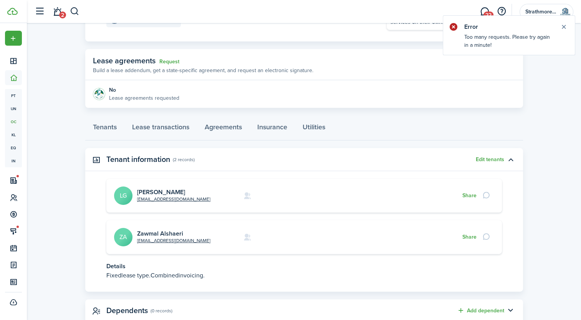
drag, startPoint x: 266, startPoint y: 104, endPoint x: 270, endPoint y: 99, distance: 5.8
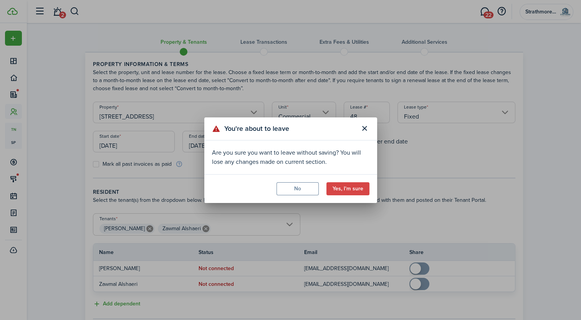
drag, startPoint x: 335, startPoint y: 143, endPoint x: 324, endPoint y: 122, distance: 23.2
